Goal: Task Accomplishment & Management: Manage account settings

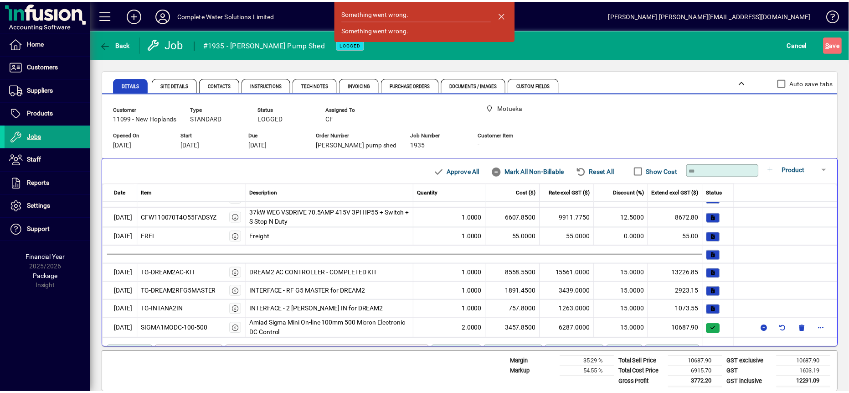
scroll to position [58, 0]
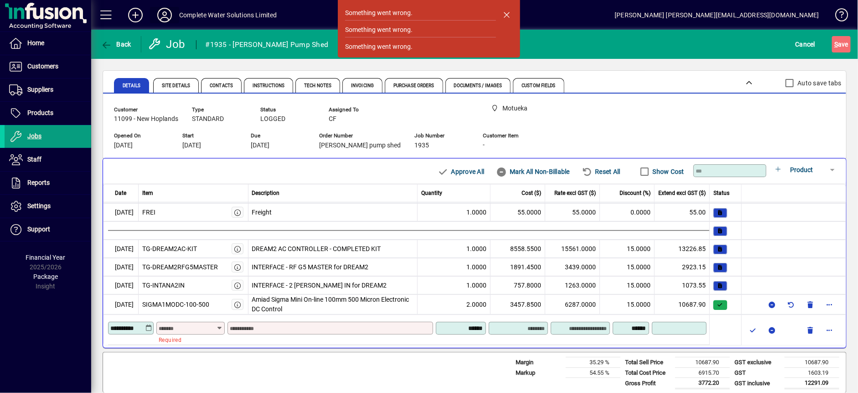
click at [166, 15] on icon at bounding box center [164, 15] width 18 height 15
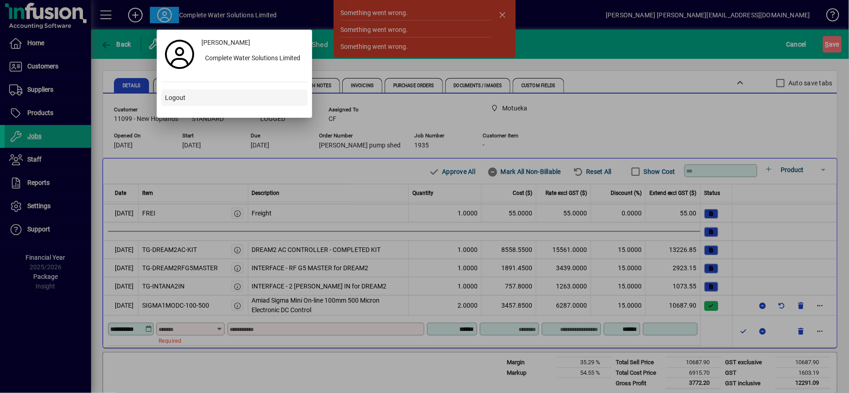
click at [171, 103] on span at bounding box center [234, 98] width 146 height 22
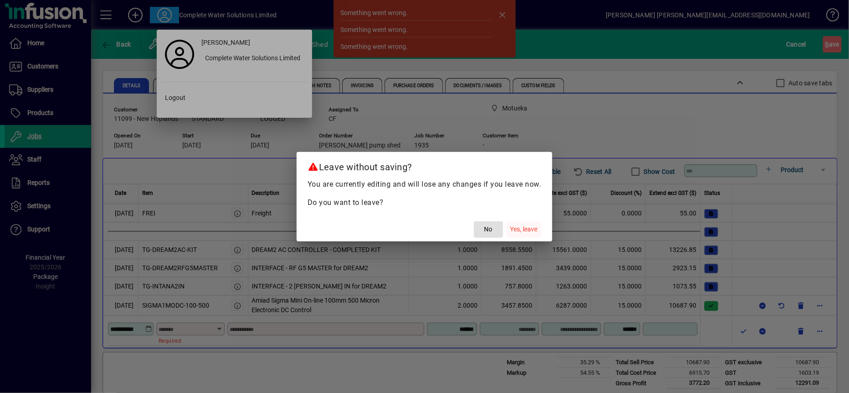
click at [529, 224] on span "Yes, leave" at bounding box center [524, 229] width 27 height 10
